Goal: Information Seeking & Learning: Learn about a topic

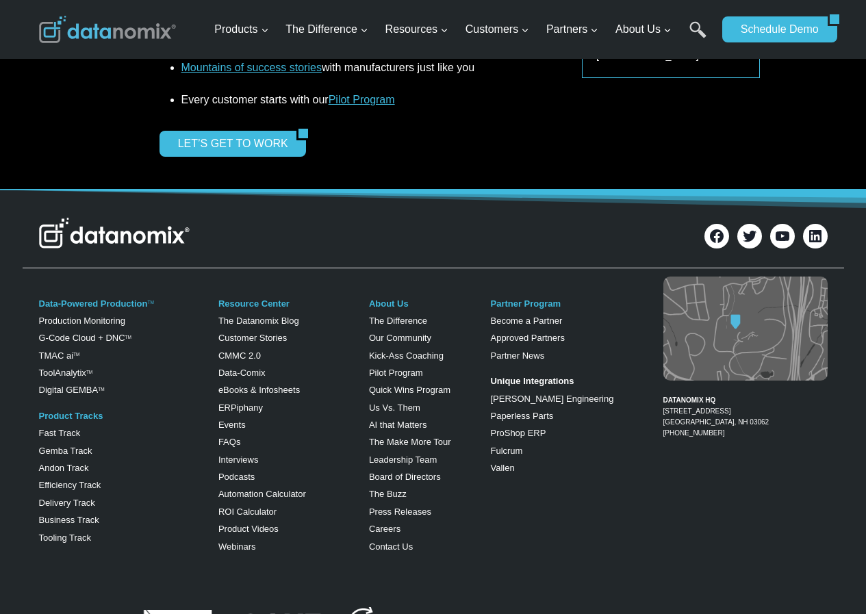
scroll to position [2053, 0]
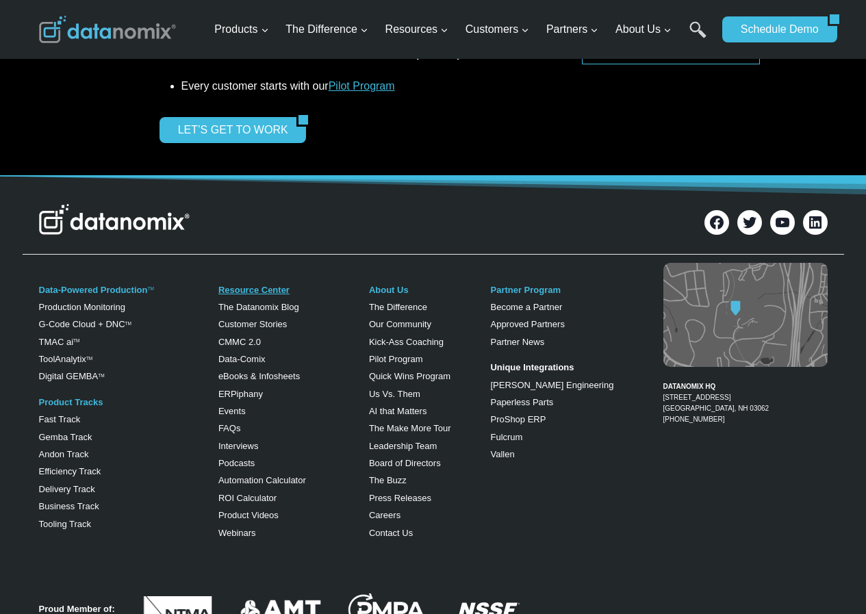
click at [225, 295] on link "Resource Center" at bounding box center [253, 290] width 71 height 10
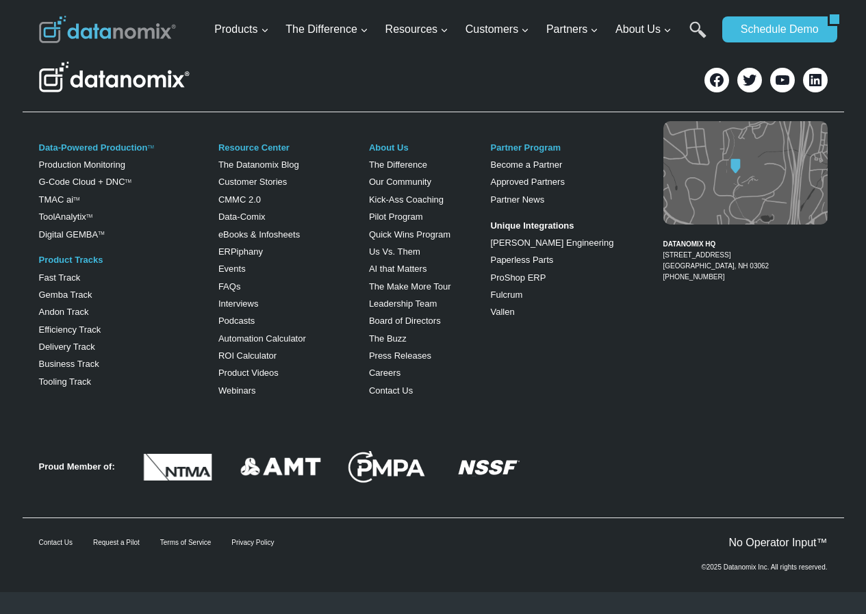
scroll to position [3194, 0]
click at [240, 257] on link "ERPiphany" at bounding box center [240, 251] width 44 height 10
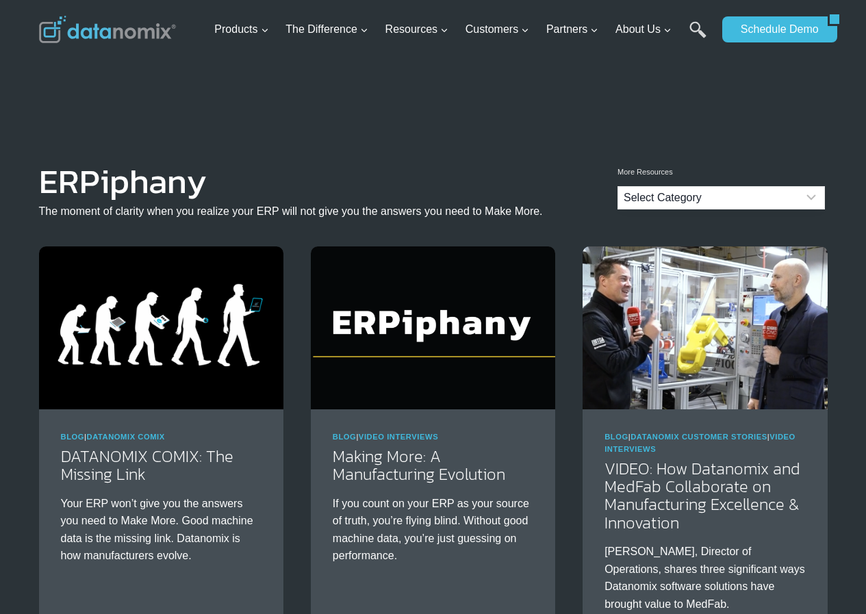
click at [658, 191] on select "Select Category Blog Datanomix Comix Datanomix Customer Stories Datanomix Custo…" at bounding box center [720, 197] width 207 height 23
select select "404"
click at [618, 186] on select "Select Category Blog Datanomix Comix Datanomix Customer Stories Datanomix Custo…" at bounding box center [720, 197] width 207 height 23
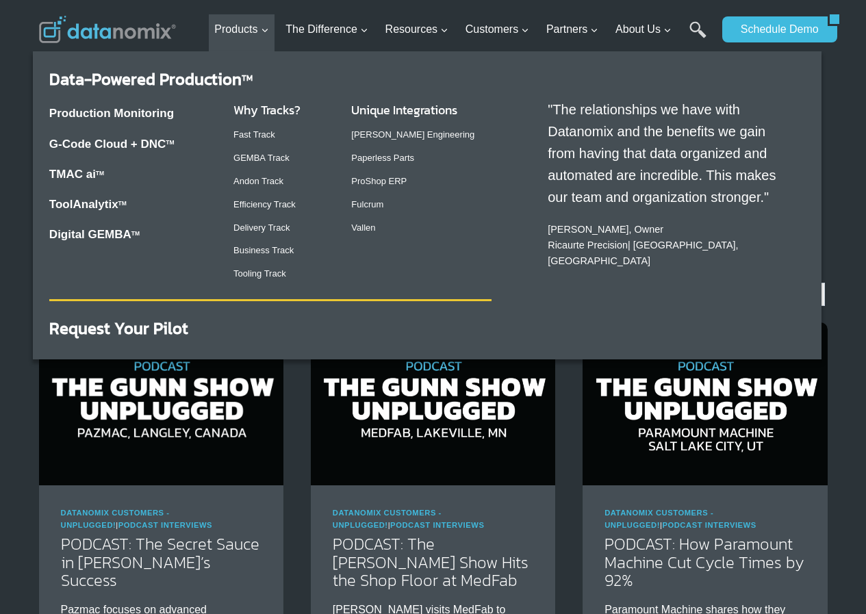
click at [109, 106] on div "Data-Powered Production TM Production Monitoring G-Code Cloud + DNC TM TMAC ai …" at bounding box center [427, 200] width 788 height 299
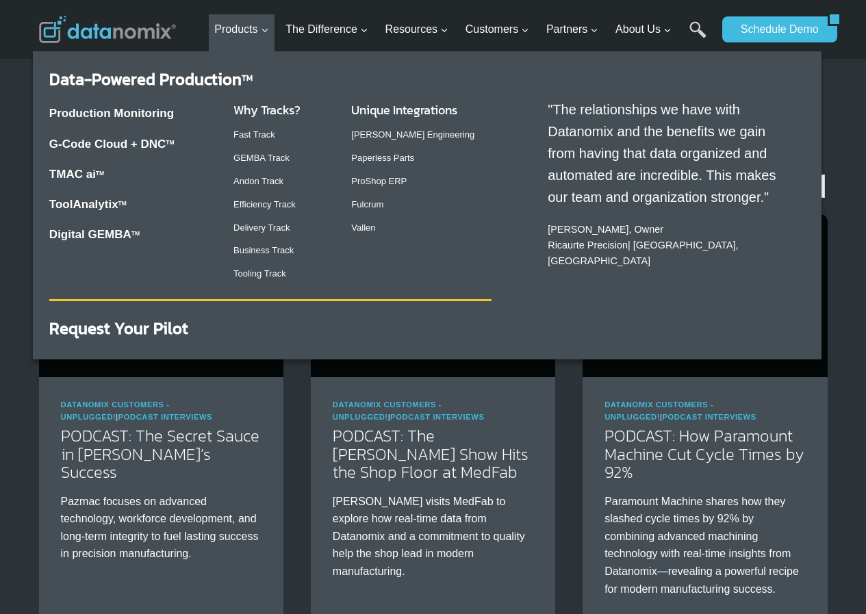
scroll to position [114, 0]
